Goal: Task Accomplishment & Management: Use online tool/utility

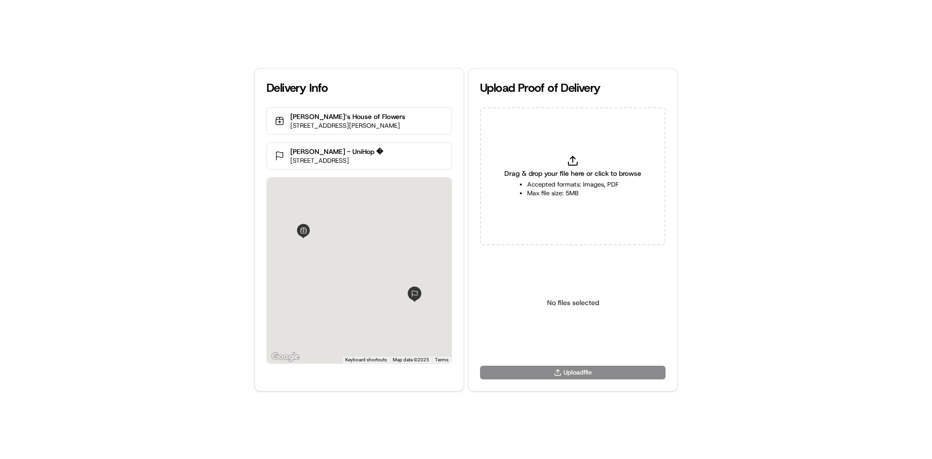
click at [571, 167] on div "Drag & drop your file here or click to browse Accepted formats: Images, PDF Max…" at bounding box center [572, 176] width 185 height 138
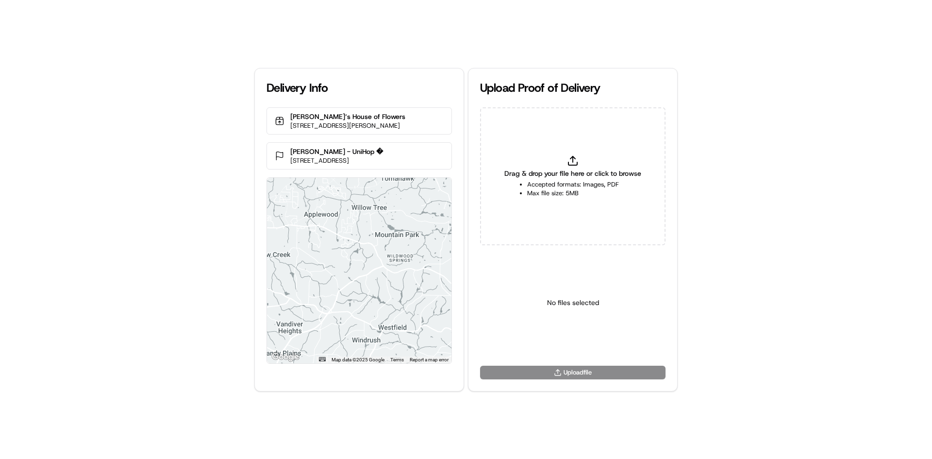
type input "C:\fakepath\WhatsApp Image [DATE] 11.18.11_b25f7788.jpg"
click at [569, 344] on html "Delivery Info [PERSON_NAME]‘s House of Flowers [STREET_ADDRESS][PERSON_NAME] [P…" at bounding box center [466, 229] width 932 height 459
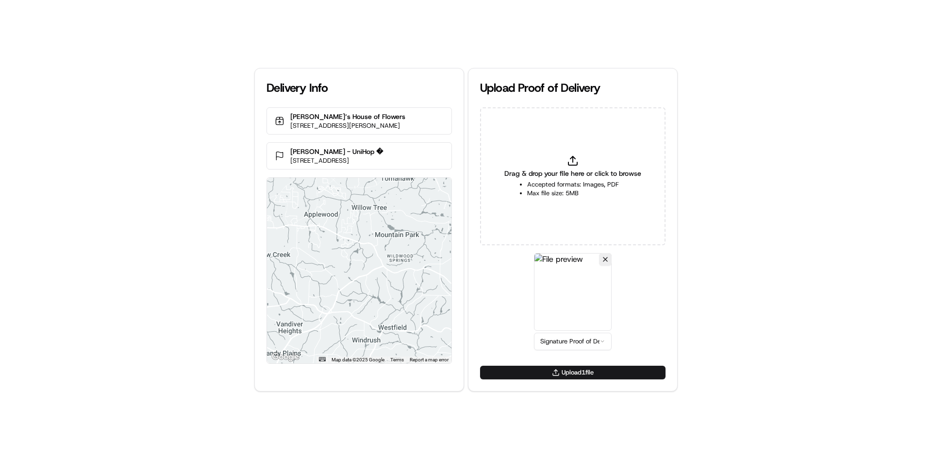
drag, startPoint x: 572, startPoint y: 378, endPoint x: 576, endPoint y: 375, distance: 5.0
click at [572, 378] on button "Upload 1 file" at bounding box center [572, 373] width 185 height 14
